Goal: Task Accomplishment & Management: Use online tool/utility

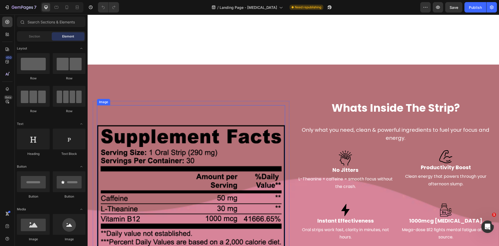
scroll to position [1346, 0]
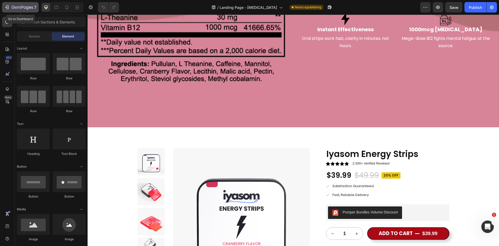
click at [6, 7] on icon "button" at bounding box center [6, 7] width 2 height 2
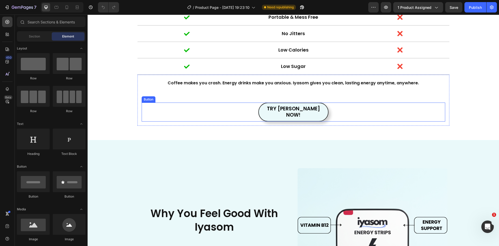
scroll to position [676, 0]
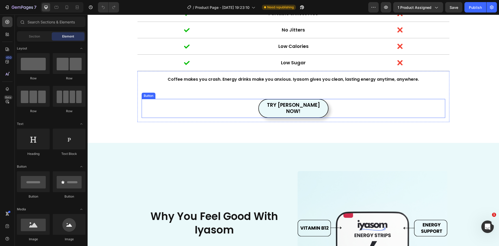
click at [318, 107] on button "TRY IYASOM NOW!" at bounding box center [293, 108] width 70 height 19
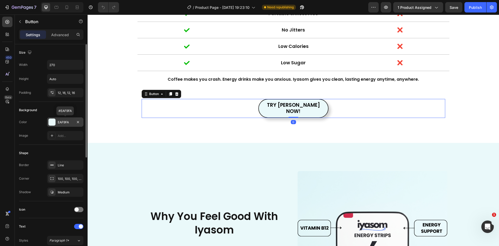
click at [58, 122] on div "EAF9FA" at bounding box center [65, 122] width 15 height 5
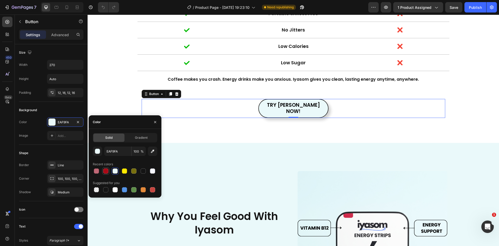
click at [105, 171] on div at bounding box center [105, 170] width 5 height 5
type input "AA0916"
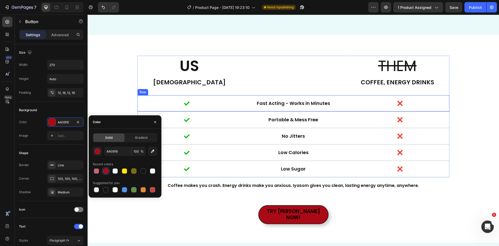
scroll to position [572, 0]
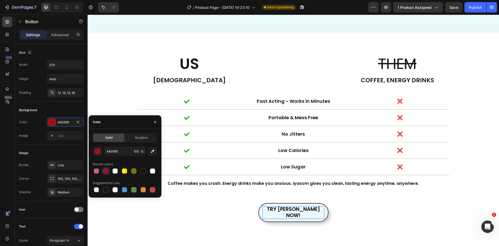
click at [275, 206] on span "TRY IYASOM NOW!" at bounding box center [293, 212] width 53 height 14
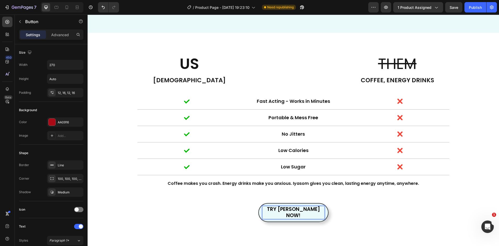
click at [275, 206] on span "TRY IYASOM NOW!" at bounding box center [293, 212] width 53 height 14
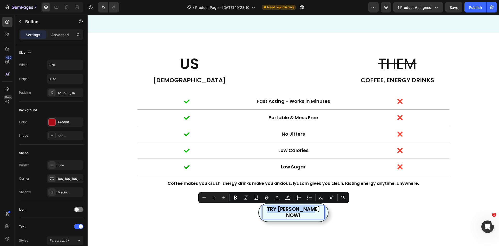
click at [275, 206] on span "TRY IYASOM NOW!" at bounding box center [293, 212] width 53 height 14
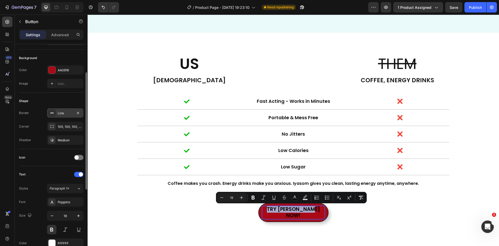
scroll to position [78, 0]
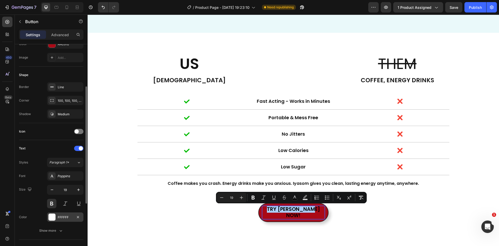
click at [52, 216] on div at bounding box center [52, 216] width 7 height 7
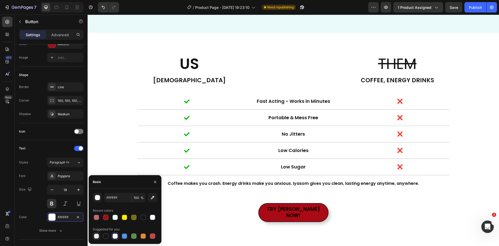
click at [95, 235] on div at bounding box center [96, 235] width 5 height 5
type input "000000"
type input "0"
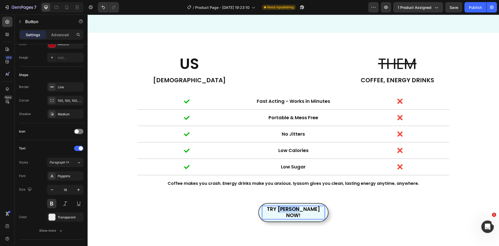
click at [290, 208] on span "TRY IYASOM NOW!" at bounding box center [293, 212] width 53 height 14
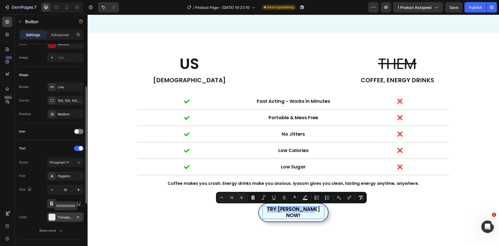
click at [69, 216] on div "Transparent" at bounding box center [65, 217] width 15 height 5
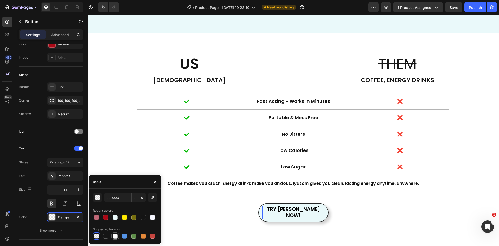
click at [116, 236] on div at bounding box center [115, 235] width 5 height 5
type input "FFFFFF"
type input "100"
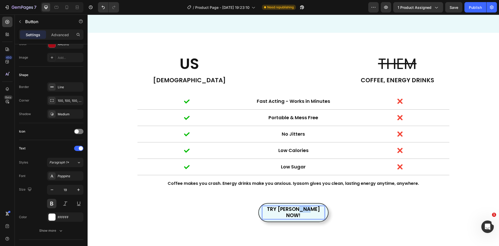
click at [304, 209] on span "TRY IYASOM NOW!" at bounding box center [293, 212] width 53 height 14
click at [304, 210] on span "TRY IYASOM NOW!" at bounding box center [293, 212] width 53 height 14
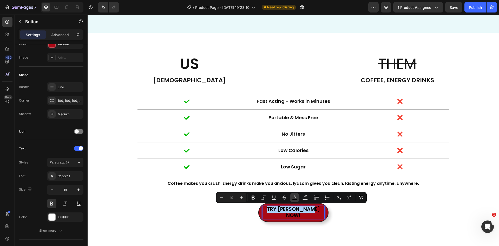
click at [294, 198] on icon "Editor contextual toolbar" at bounding box center [294, 197] width 5 height 5
type input "000000"
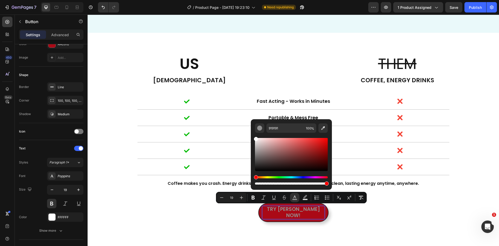
drag, startPoint x: 259, startPoint y: 167, endPoint x: 254, endPoint y: 133, distance: 35.2
click at [254, 133] on div "919191 100 %" at bounding box center [291, 152] width 81 height 66
type input "FFFFFF"
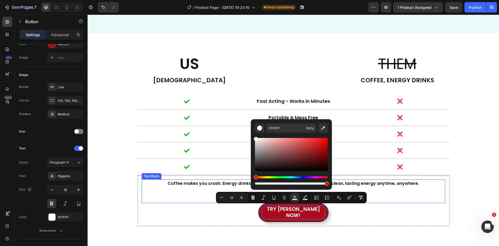
click at [161, 201] on p at bounding box center [293, 194] width 303 height 15
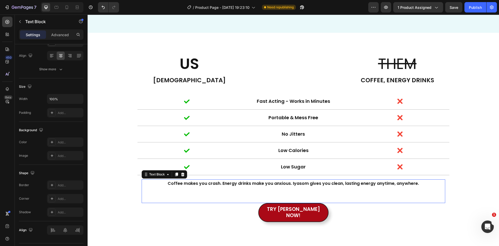
scroll to position [0, 0]
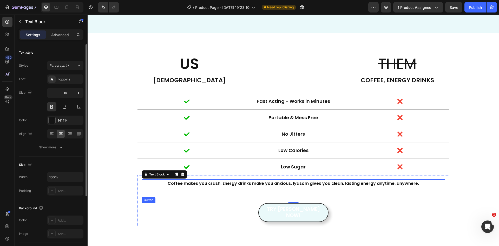
click at [267, 210] on button "TRY IYASOM NOW!" at bounding box center [293, 212] width 70 height 19
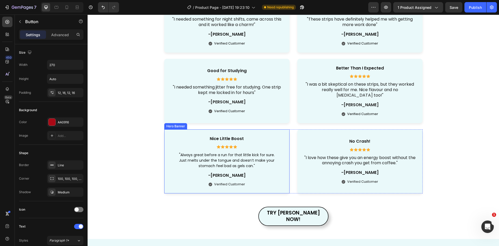
scroll to position [1144, 0]
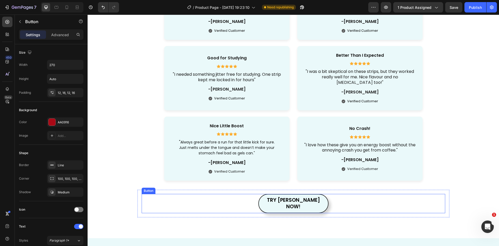
click at [325, 201] on button "TRY IYASOM NOW!" at bounding box center [293, 203] width 70 height 19
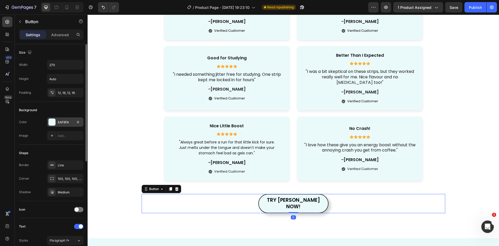
click at [67, 126] on div "EAF9FA" at bounding box center [65, 121] width 36 height 9
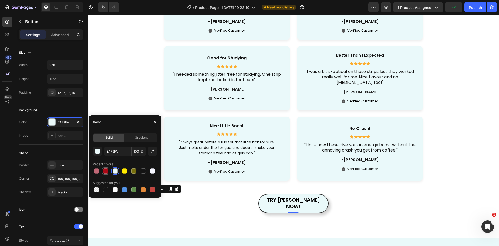
click at [107, 170] on div at bounding box center [105, 170] width 5 height 5
type input "AA0916"
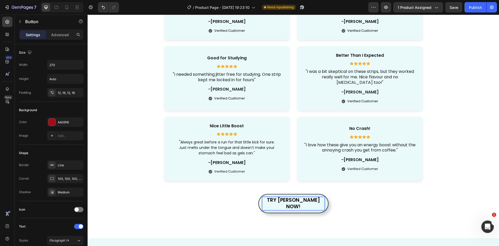
click at [291, 201] on span "TRY IYASOM NOW!" at bounding box center [293, 203] width 53 height 14
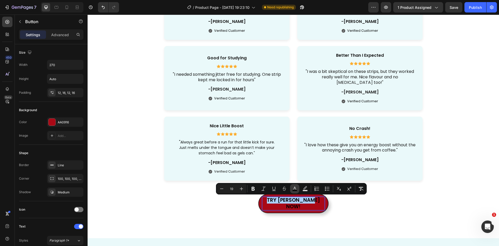
click at [293, 189] on icon "Editor contextual toolbar" at bounding box center [294, 188] width 5 height 5
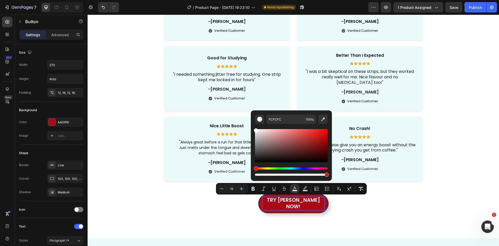
drag, startPoint x: 263, startPoint y: 150, endPoint x: 258, endPoint y: 127, distance: 23.7
click at [258, 127] on div "Editor contextual toolbar" at bounding box center [291, 150] width 73 height 53
type input "FFF7F7"
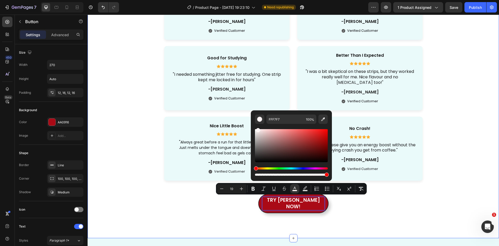
click at [155, 186] on div "See Why People Are Ditching Coffee For Good Thousands of customers have made th…" at bounding box center [293, 83] width 401 height 269
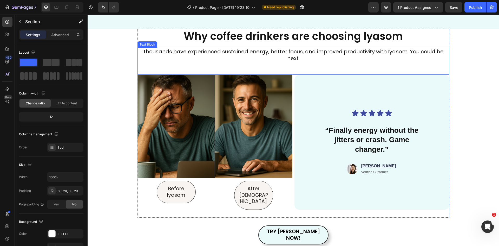
scroll to position [1794, 0]
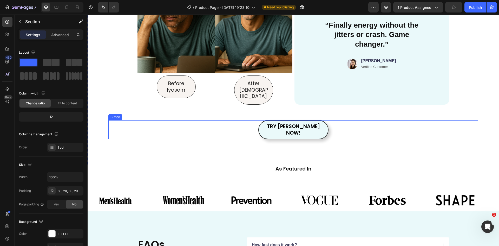
click at [322, 120] on button "TRY IYASOM NOW!" at bounding box center [293, 129] width 70 height 19
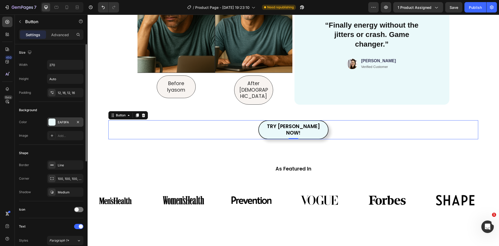
click at [63, 123] on div "EAF9FA" at bounding box center [65, 122] width 15 height 5
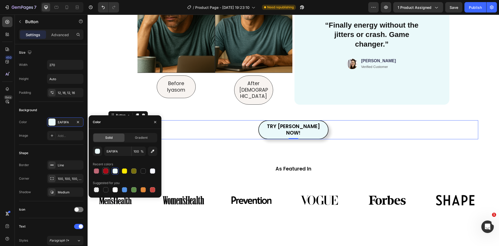
click at [105, 173] on div at bounding box center [105, 170] width 5 height 5
type input "AA0916"
click at [289, 123] on span "TRY IYASOM NOW!" at bounding box center [293, 130] width 53 height 14
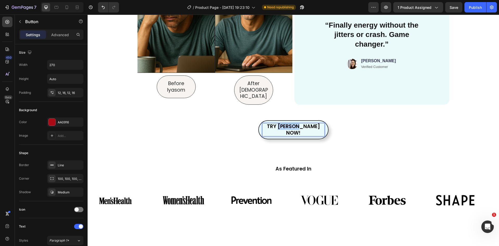
click at [289, 123] on span "TRY IYASOM NOW!" at bounding box center [293, 130] width 53 height 14
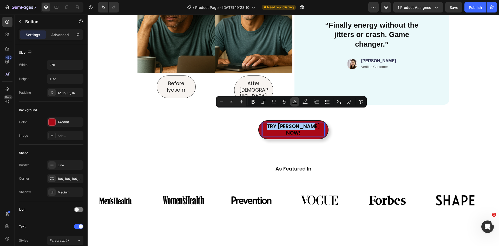
click at [295, 102] on icon "Editor contextual toolbar" at bounding box center [294, 101] width 5 height 5
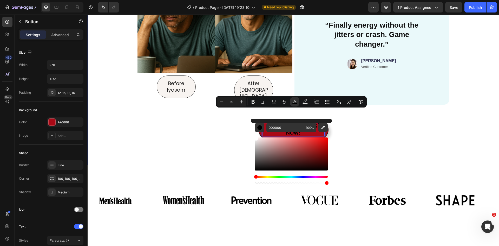
type input "FFFFFF"
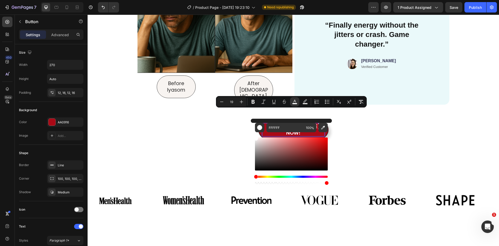
drag, startPoint x: 356, startPoint y: 158, endPoint x: 228, endPoint y: 118, distance: 134.9
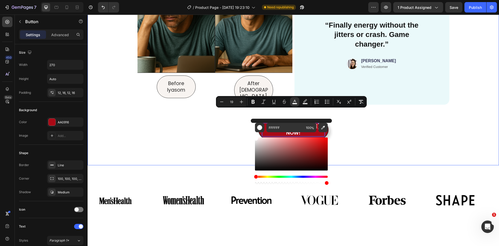
click at [201, 134] on div "Why coffee drinkers are choosing Iyasom Heading Thousands have experienced sust…" at bounding box center [294, 45] width 412 height 242
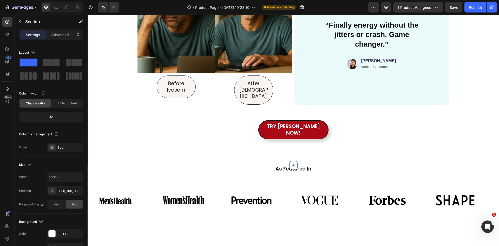
click at [205, 122] on div "Why coffee drinkers are choosing Iyasom Heading Thousands have experienced sust…" at bounding box center [294, 45] width 412 height 242
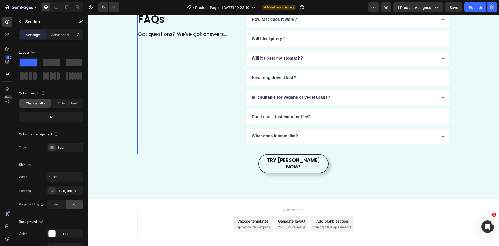
scroll to position [2063, 0]
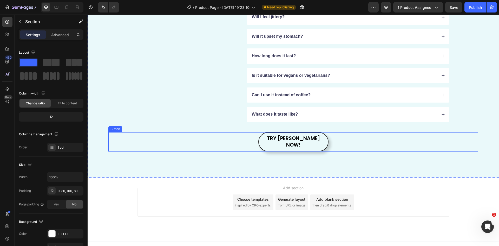
click at [322, 141] on button "TRY IYASOM NOW!" at bounding box center [293, 141] width 70 height 19
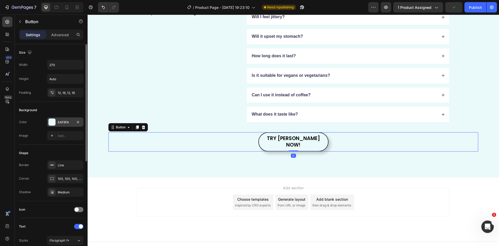
click at [62, 121] on div "EAF9FA" at bounding box center [65, 122] width 15 height 5
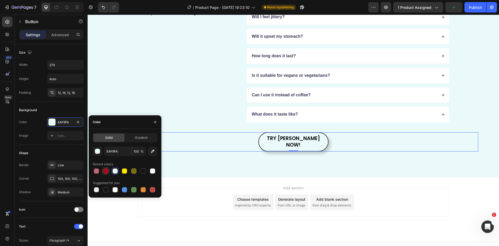
click at [107, 173] on div at bounding box center [105, 170] width 5 height 5
type input "AA0916"
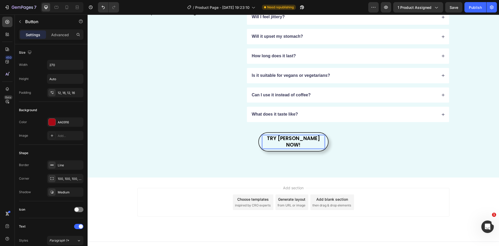
click at [283, 137] on span "TRY IYASOM NOW!" at bounding box center [293, 142] width 53 height 14
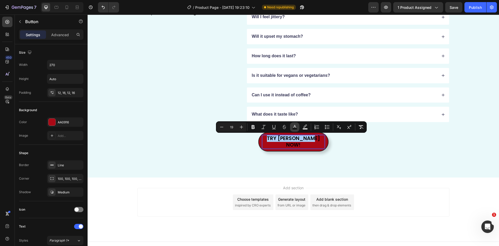
click at [295, 128] on rect "Editor contextual toolbar" at bounding box center [294, 128] width 5 height 1
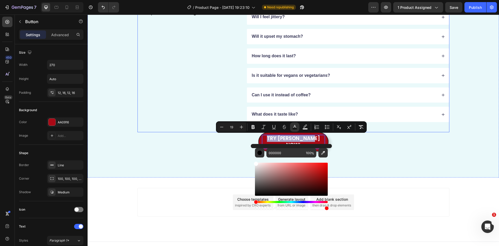
type input "FFFFFF"
drag, startPoint x: 354, startPoint y: 185, endPoint x: 213, endPoint y: 117, distance: 156.6
click at [189, 159] on div "FAQs Heading Got questions? We’ve got answers... Text Block How fast does it wo…" at bounding box center [294, 70] width 412 height 213
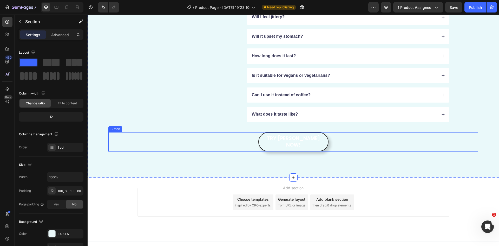
click at [321, 136] on button "TRY IYASOM NOW!" at bounding box center [293, 141] width 70 height 19
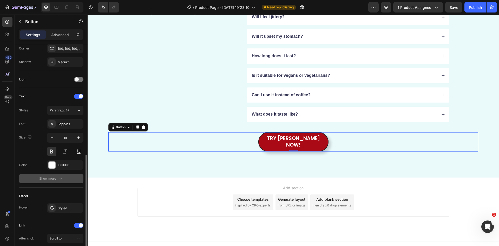
scroll to position [182, 0]
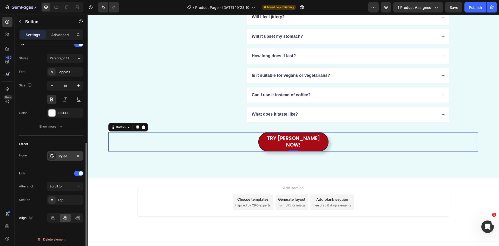
click at [63, 156] on div "Styled" at bounding box center [65, 156] width 15 height 5
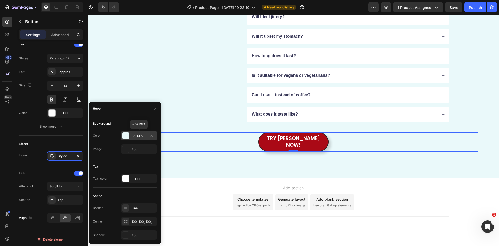
click at [125, 133] on div at bounding box center [125, 135] width 7 height 7
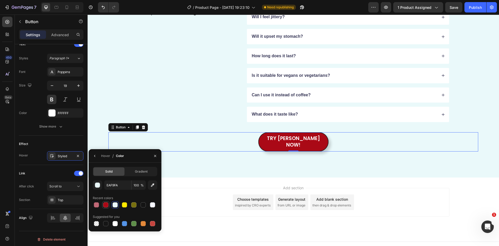
click at [106, 205] on div at bounding box center [105, 204] width 5 height 5
type input "AA0916"
click at [361, 155] on div "FAQs Heading Got questions? We’ve got answers... Text Block How fast does it wo…" at bounding box center [294, 70] width 412 height 213
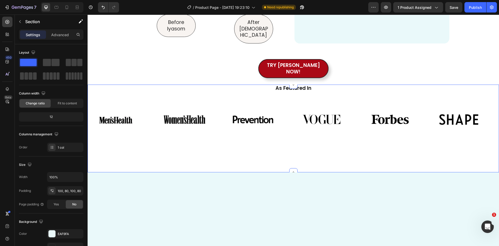
scroll to position [1699, 0]
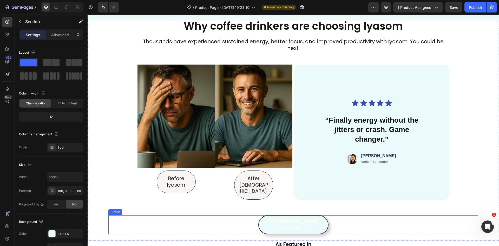
click at [317, 215] on button "TRY IYASOM NOW!" at bounding box center [293, 224] width 70 height 19
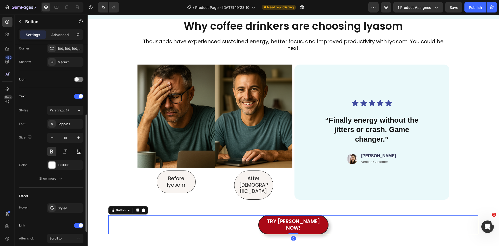
scroll to position [184, 0]
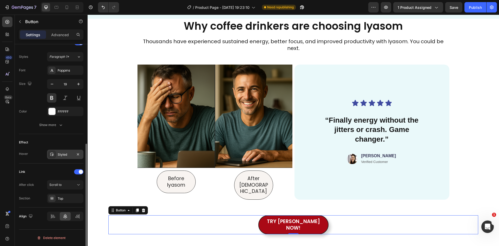
click at [59, 155] on div "Styled" at bounding box center [65, 154] width 15 height 5
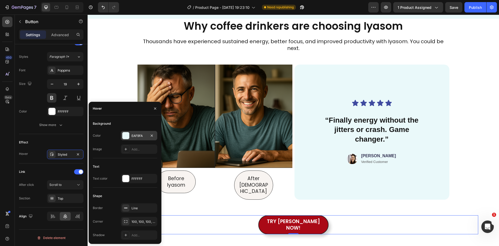
click at [127, 139] on div at bounding box center [125, 135] width 7 height 7
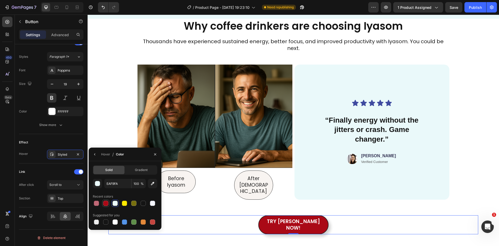
click at [108, 201] on div at bounding box center [105, 202] width 5 height 5
type input "AA0916"
click at [293, 224] on div "Why coffee drinkers are choosing Iyasom Heading Thousands have experienced sust…" at bounding box center [294, 140] width 412 height 242
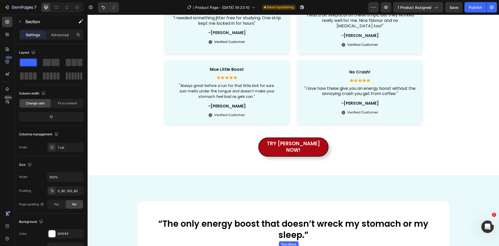
scroll to position [1179, 0]
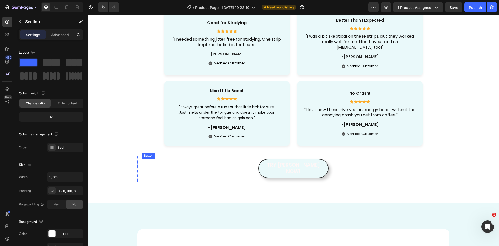
click at [317, 164] on button "TRY IYASOM NOW!" at bounding box center [293, 168] width 70 height 19
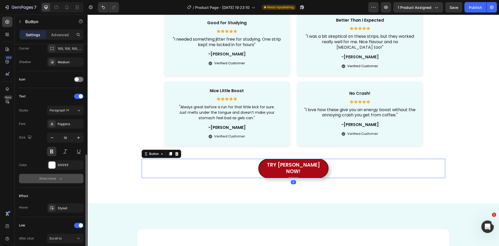
scroll to position [156, 0]
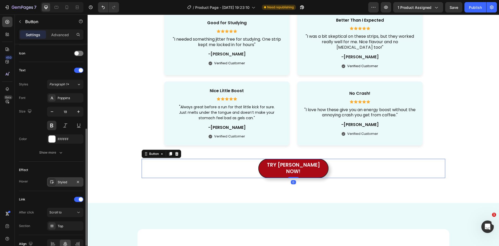
click at [56, 181] on div "Styled" at bounding box center [65, 181] width 36 height 9
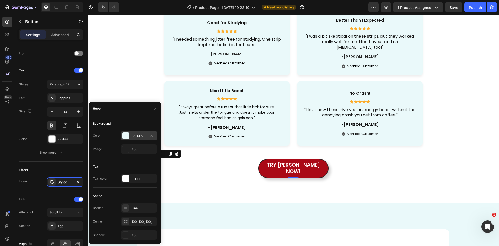
click at [125, 137] on div at bounding box center [125, 135] width 7 height 7
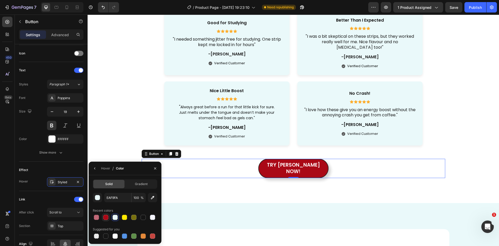
click at [107, 216] on div at bounding box center [105, 216] width 5 height 5
type input "AA0916"
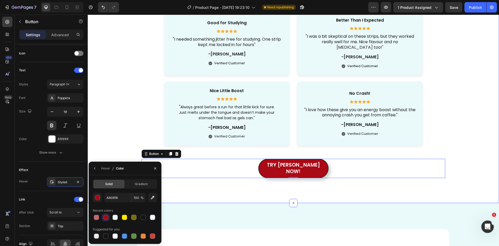
click at [283, 193] on div "See Why People Are Ditching Coffee For Good Thousands of customers have made th…" at bounding box center [294, 48] width 412 height 310
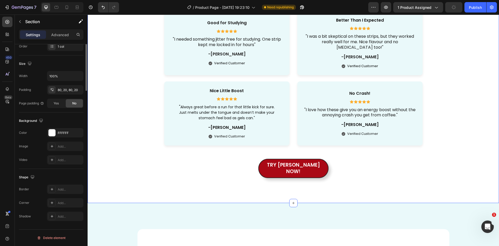
scroll to position [0, 0]
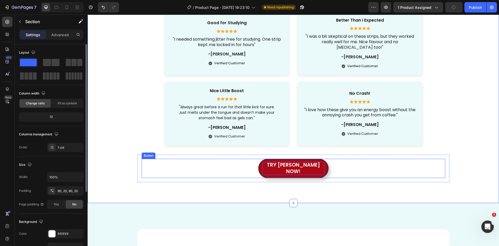
click at [278, 167] on span "TRY IYASOM NOW!" at bounding box center [293, 168] width 53 height 14
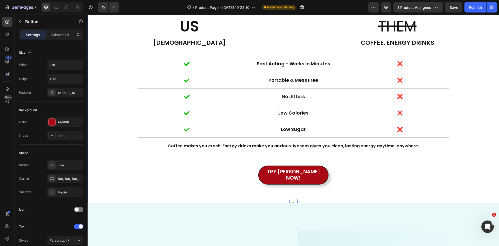
scroll to position [607, 0]
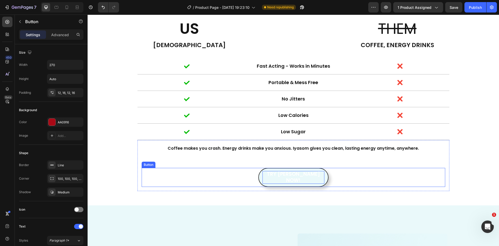
click at [277, 172] on span "TRY IYASOM NOW!" at bounding box center [293, 177] width 53 height 14
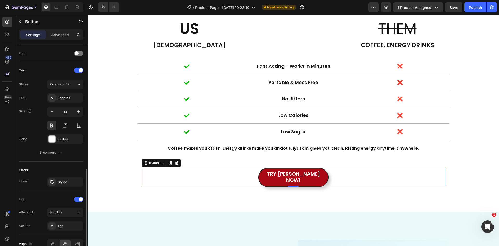
scroll to position [184, 0]
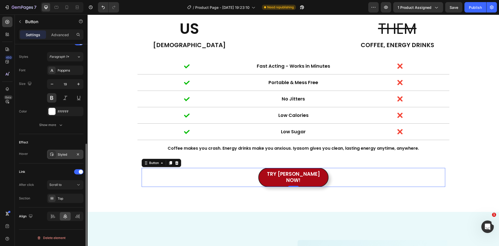
click at [57, 153] on div "Styled" at bounding box center [65, 153] width 36 height 9
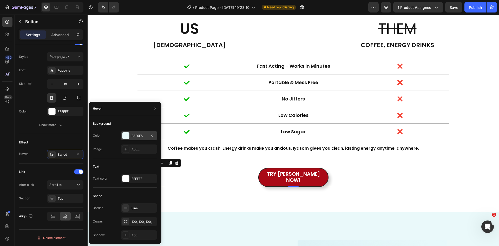
click at [124, 133] on div at bounding box center [125, 135] width 7 height 7
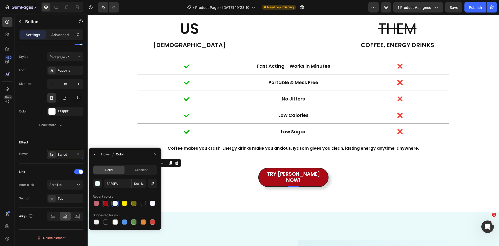
click at [103, 203] on div at bounding box center [106, 203] width 6 height 6
type input "AA0916"
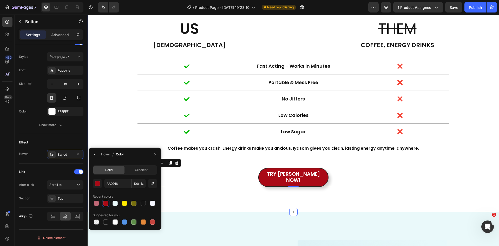
click at [265, 200] on div "US Heading Iyasom Heading THEM Heading COFFEE, ENERGY DRINKS Heading Row Icon F…" at bounding box center [294, 105] width 412 height 214
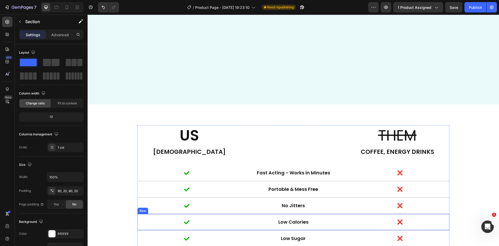
scroll to position [624, 0]
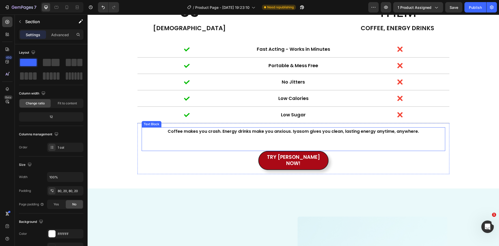
click at [307, 147] on p at bounding box center [293, 142] width 303 height 15
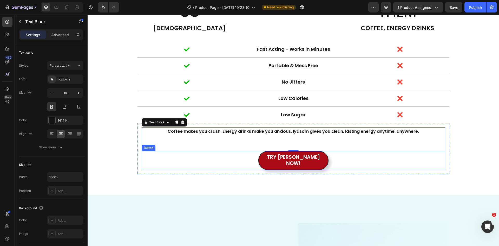
click at [308, 151] on button "TRY IYASOM NOW!" at bounding box center [293, 160] width 70 height 19
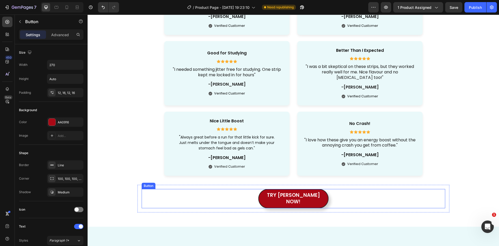
scroll to position [1222, 0]
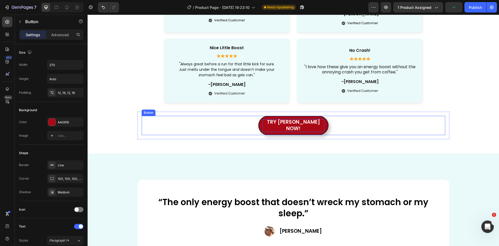
click at [310, 125] on span "TRY IYASOM NOW!" at bounding box center [293, 125] width 53 height 14
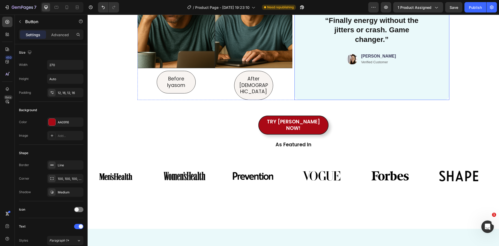
scroll to position [1820, 0]
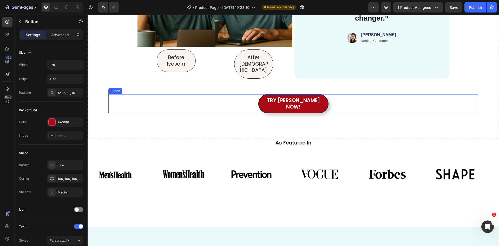
click at [310, 94] on button "TRY IYASOM NOW!" at bounding box center [293, 103] width 70 height 19
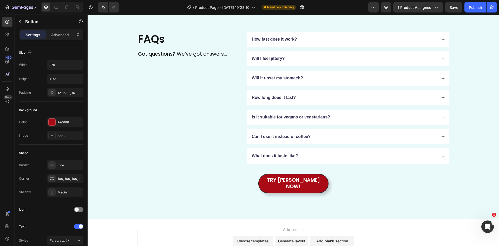
scroll to position [2063, 0]
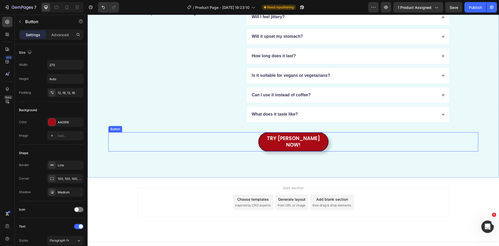
click at [312, 133] on button "TRY IYASOM NOW!" at bounding box center [293, 141] width 70 height 19
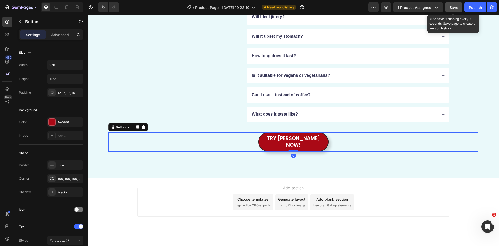
click at [458, 7] on span "Save" at bounding box center [454, 7] width 9 height 4
click at [470, 7] on div "Publish" at bounding box center [475, 7] width 13 height 5
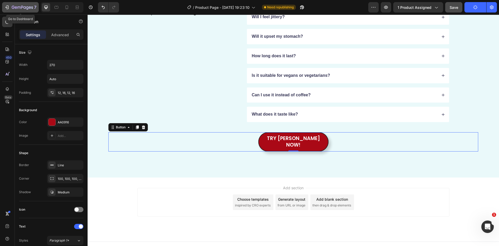
click at [4, 6] on button "7" at bounding box center [20, 7] width 37 height 10
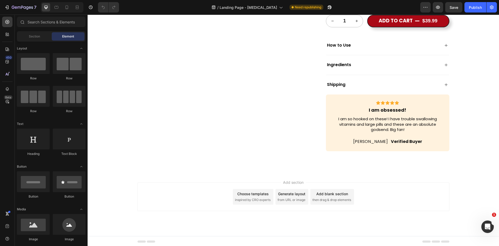
scroll to position [1557, 0]
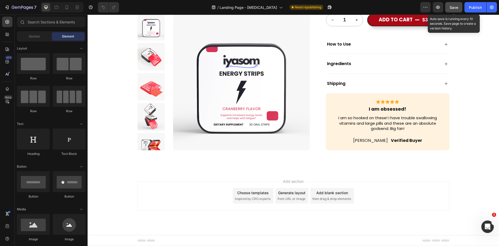
click at [458, 7] on span "Save" at bounding box center [454, 7] width 9 height 4
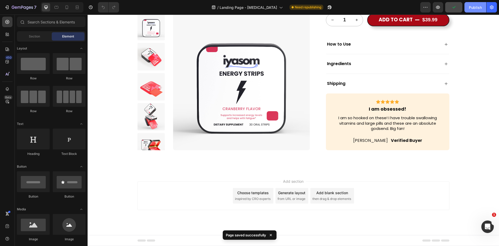
click at [474, 7] on div "Publish" at bounding box center [475, 7] width 13 height 5
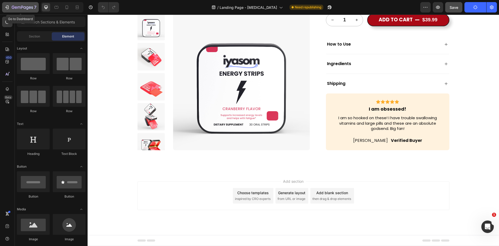
click at [5, 4] on div "7" at bounding box center [20, 7] width 32 height 6
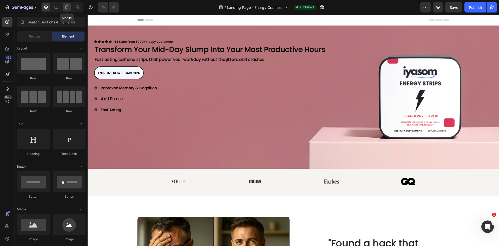
click at [67, 8] on icon at bounding box center [66, 8] width 1 height 1
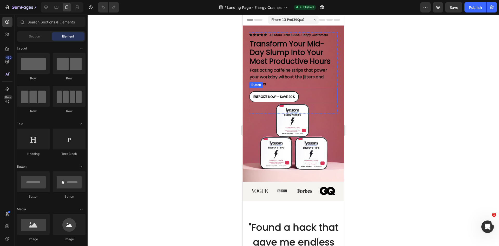
click at [297, 95] on link "ENERGIZE NOW! - SAVE 20%" at bounding box center [274, 96] width 50 height 11
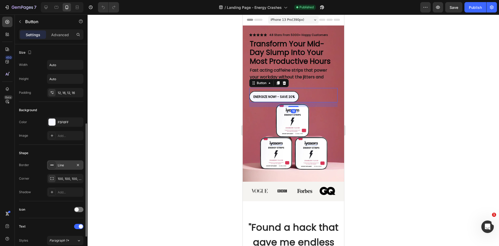
scroll to position [130, 0]
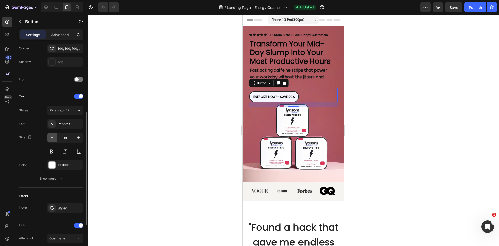
click at [51, 136] on icon "button" at bounding box center [51, 137] width 5 height 5
type input "12"
click at [157, 131] on div at bounding box center [294, 130] width 412 height 231
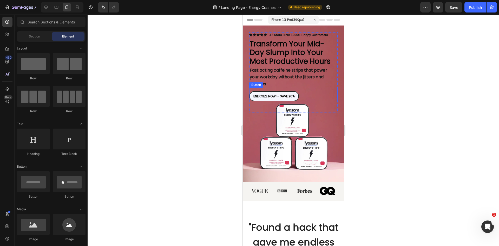
click at [286, 90] on div "ENERGIZE NOW! - SAVE 20% Button" at bounding box center [293, 95] width 88 height 14
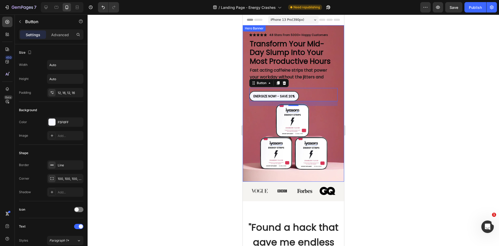
click at [208, 123] on div at bounding box center [294, 130] width 412 height 231
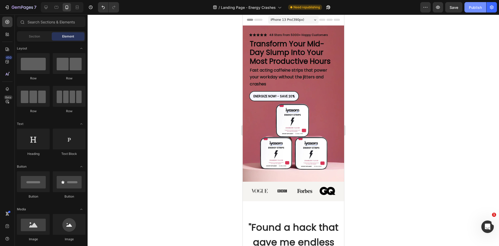
click at [481, 7] on div "Publish" at bounding box center [475, 7] width 13 height 5
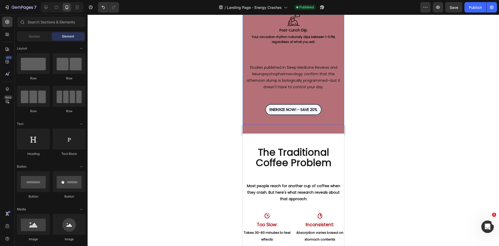
scroll to position [590, 0]
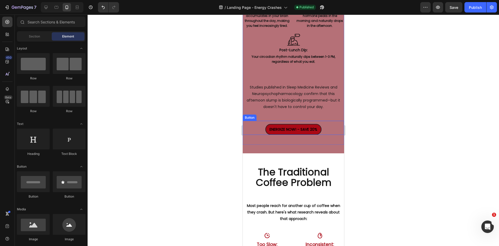
click at [308, 124] on link "ENERGIZE NOW! - SAVE 20%" at bounding box center [293, 129] width 56 height 11
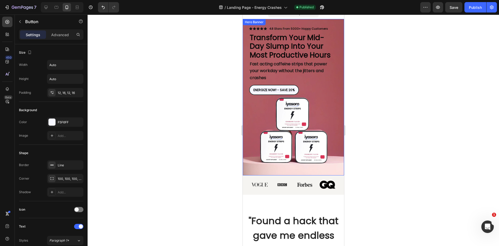
scroll to position [0, 0]
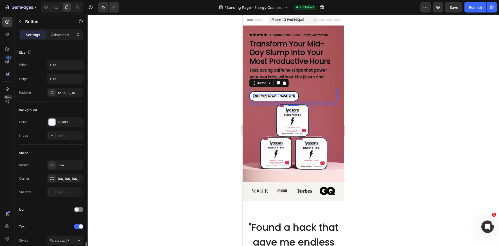
click at [258, 96] on strong "ENERGIZE NOW! - SAVE 20%" at bounding box center [273, 96] width 41 height 4
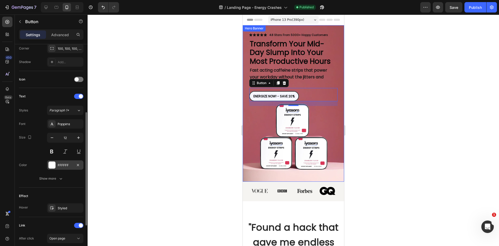
click at [55, 165] on div at bounding box center [52, 164] width 7 height 7
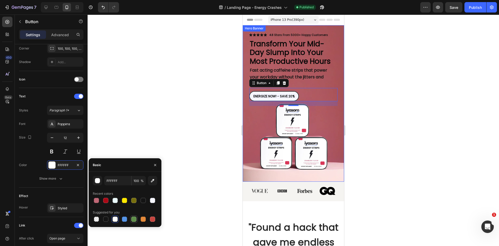
click at [135, 217] on div at bounding box center [133, 218] width 5 height 5
type input "5E8E49"
click at [215, 154] on div at bounding box center [294, 130] width 412 height 231
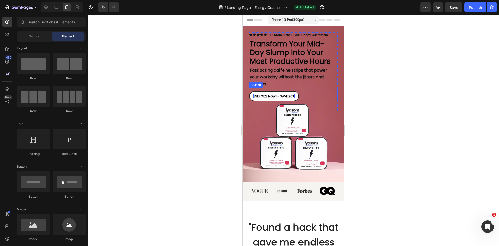
click at [284, 97] on strong "ENERGIZE NOW! - SAVE 20%" at bounding box center [273, 96] width 41 height 4
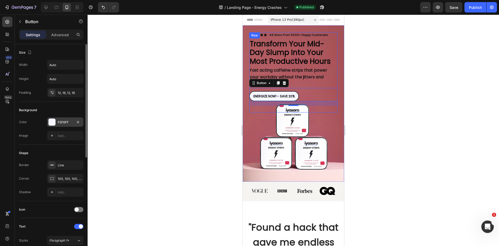
click at [74, 121] on div "F5F6FF" at bounding box center [65, 121] width 36 height 9
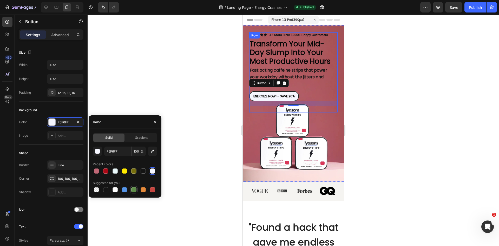
click at [130, 191] on div at bounding box center [133, 189] width 7 height 7
type input "5E8E49"
click at [198, 118] on div at bounding box center [294, 130] width 412 height 231
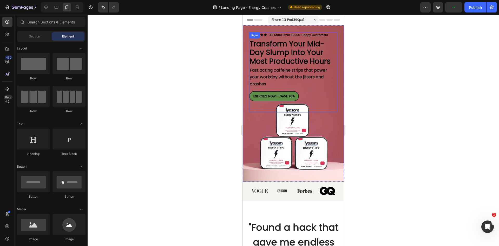
click at [204, 120] on div at bounding box center [294, 130] width 412 height 231
click at [384, 108] on div at bounding box center [294, 130] width 412 height 231
click at [295, 98] on link "ENERGIZE NOW! - SAVE 20%" at bounding box center [274, 96] width 50 height 10
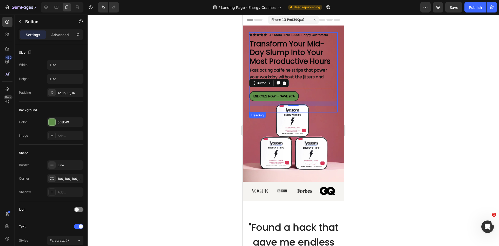
click at [372, 126] on div at bounding box center [294, 130] width 412 height 231
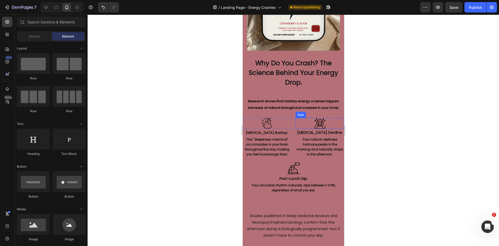
scroll to position [624, 0]
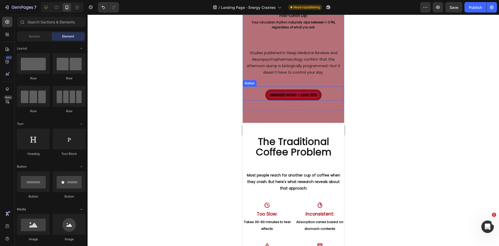
click at [309, 92] on strong "ENERGIZE NOW! - SAVE 20%" at bounding box center [293, 94] width 48 height 5
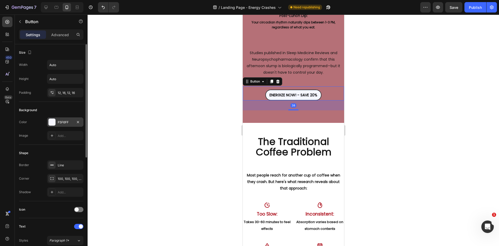
click at [55, 120] on div at bounding box center [52, 122] width 7 height 7
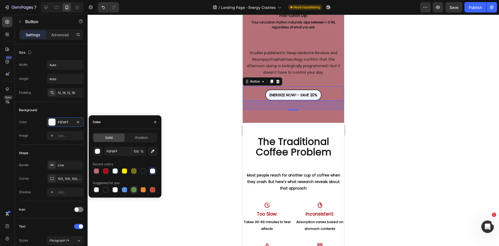
click at [133, 189] on div at bounding box center [133, 189] width 5 height 5
type input "5E8E49"
click at [181, 108] on div at bounding box center [294, 130] width 412 height 231
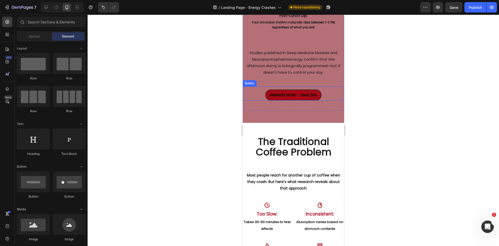
click at [289, 94] on link "ENERGIZE NOW! - SAVE 20%" at bounding box center [293, 94] width 56 height 11
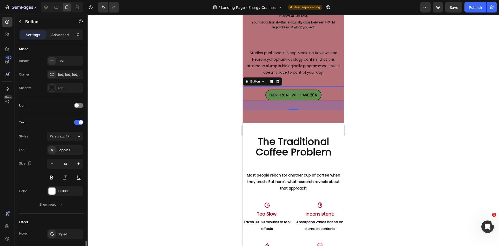
scroll to position [197, 0]
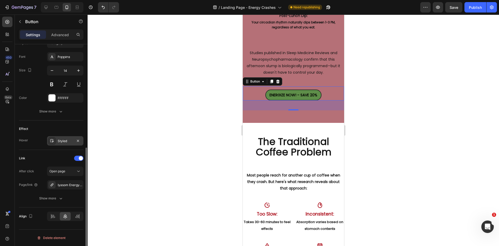
click at [57, 143] on div "Styled" at bounding box center [65, 140] width 36 height 9
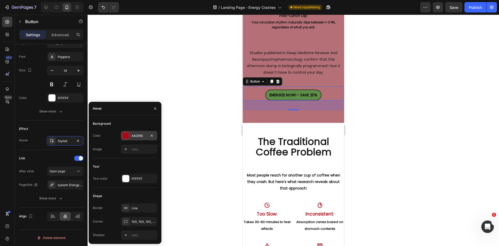
click at [127, 135] on div at bounding box center [125, 135] width 7 height 7
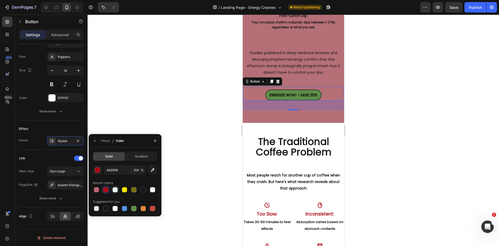
click at [117, 190] on div at bounding box center [115, 189] width 5 height 5
type input "EAF9FA"
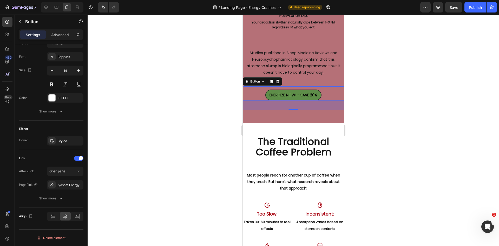
click at [192, 117] on div at bounding box center [294, 130] width 412 height 231
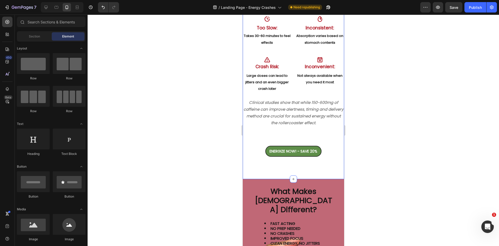
scroll to position [858, 0]
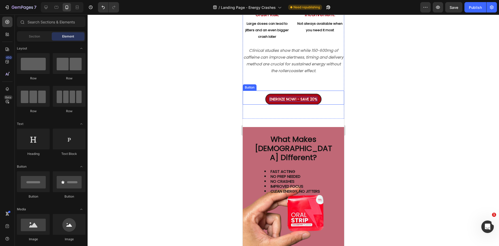
click at [315, 98] on strong "ENERGIZE NOW! - SAVE 20%" at bounding box center [293, 98] width 48 height 5
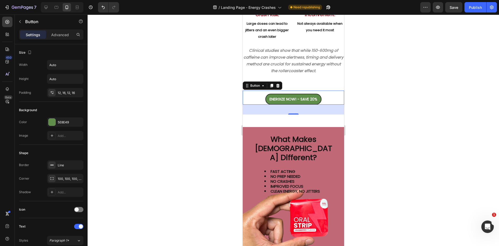
click at [160, 174] on div at bounding box center [294, 130] width 412 height 231
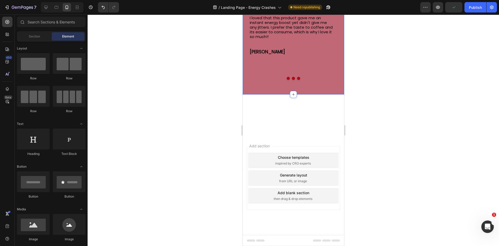
scroll to position [1643, 0]
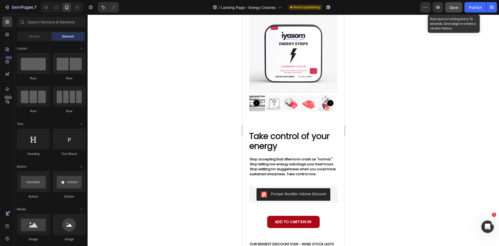
click at [455, 6] on span "Save" at bounding box center [454, 7] width 9 height 4
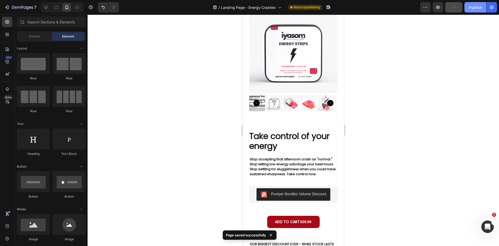
click at [474, 8] on div "Publish" at bounding box center [475, 7] width 13 height 5
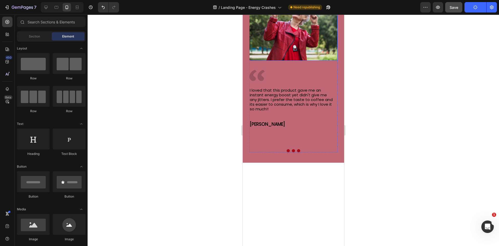
scroll to position [1487, 0]
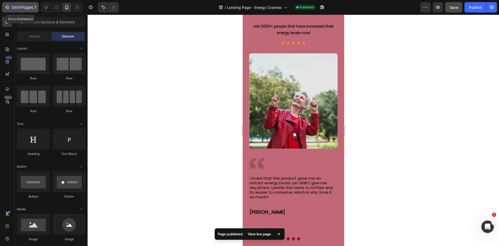
click at [6, 6] on icon "button" at bounding box center [6, 7] width 5 height 5
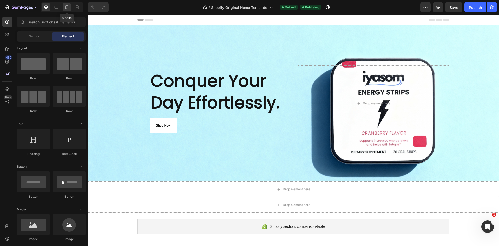
click at [64, 7] on div at bounding box center [67, 7] width 8 height 8
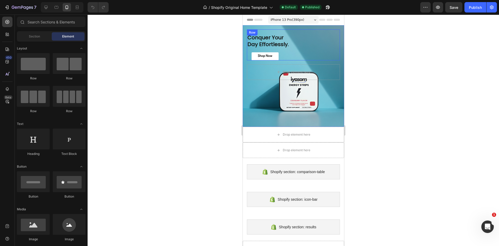
click at [305, 38] on div "Conquer Your Day Effortlessly. Heading Shop Now Button Row" at bounding box center [293, 44] width 93 height 31
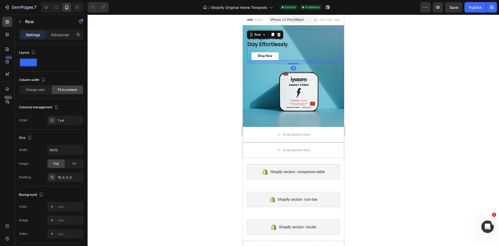
click at [390, 96] on div at bounding box center [294, 130] width 412 height 231
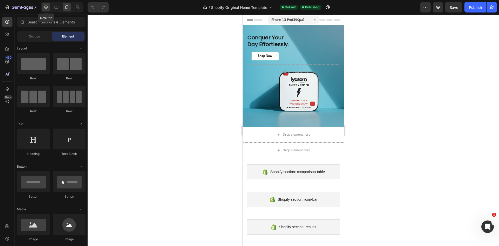
click at [49, 6] on div at bounding box center [46, 7] width 8 height 8
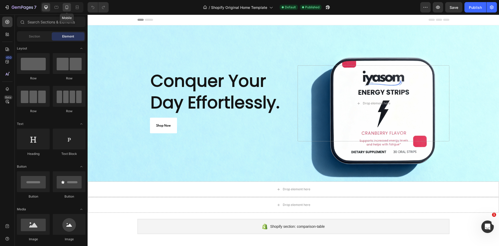
click at [64, 4] on div at bounding box center [67, 7] width 8 height 8
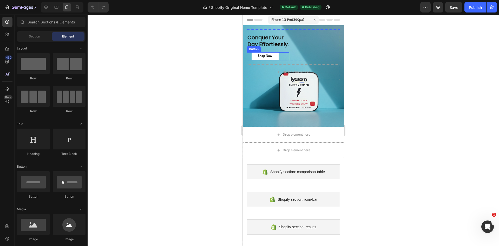
click at [282, 56] on div "Shop Now Button" at bounding box center [268, 56] width 42 height 8
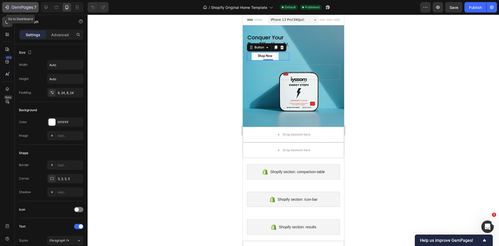
click at [8, 5] on icon "button" at bounding box center [6, 7] width 5 height 5
